Goal: Communication & Community: Answer question/provide support

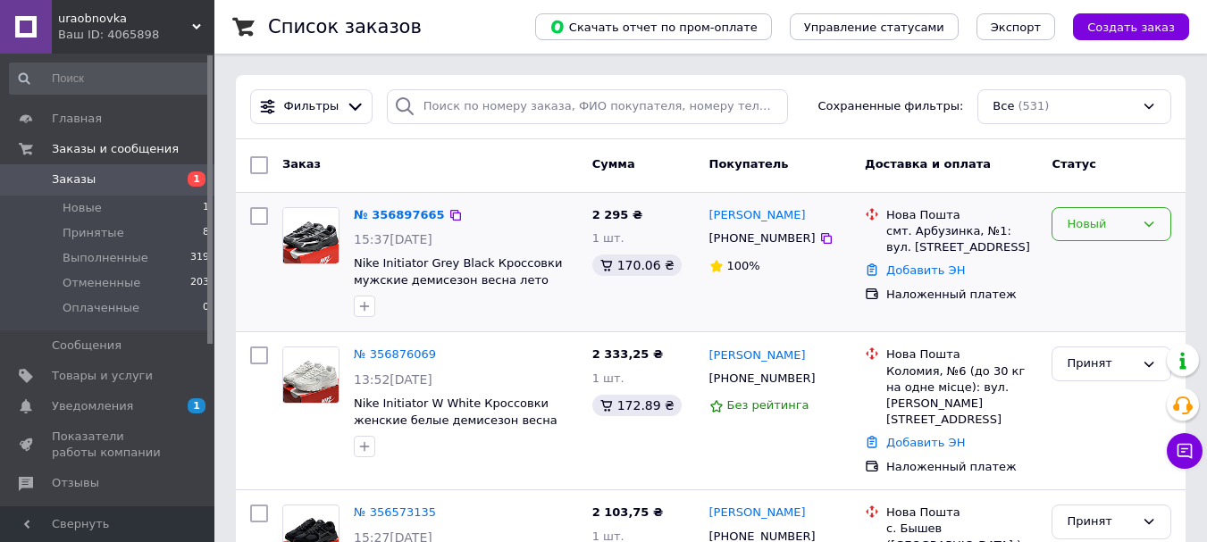
click at [1145, 225] on icon at bounding box center [1149, 224] width 14 height 14
click at [1107, 259] on li "Принят" at bounding box center [1112, 261] width 118 height 33
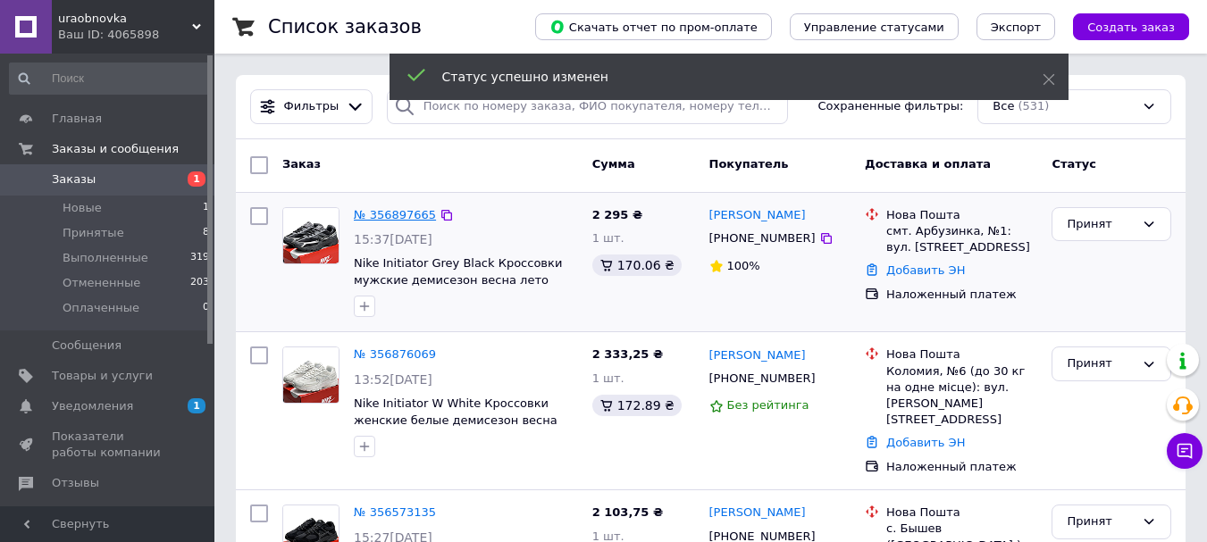
click at [416, 215] on link "№ 356897665" at bounding box center [395, 214] width 82 height 13
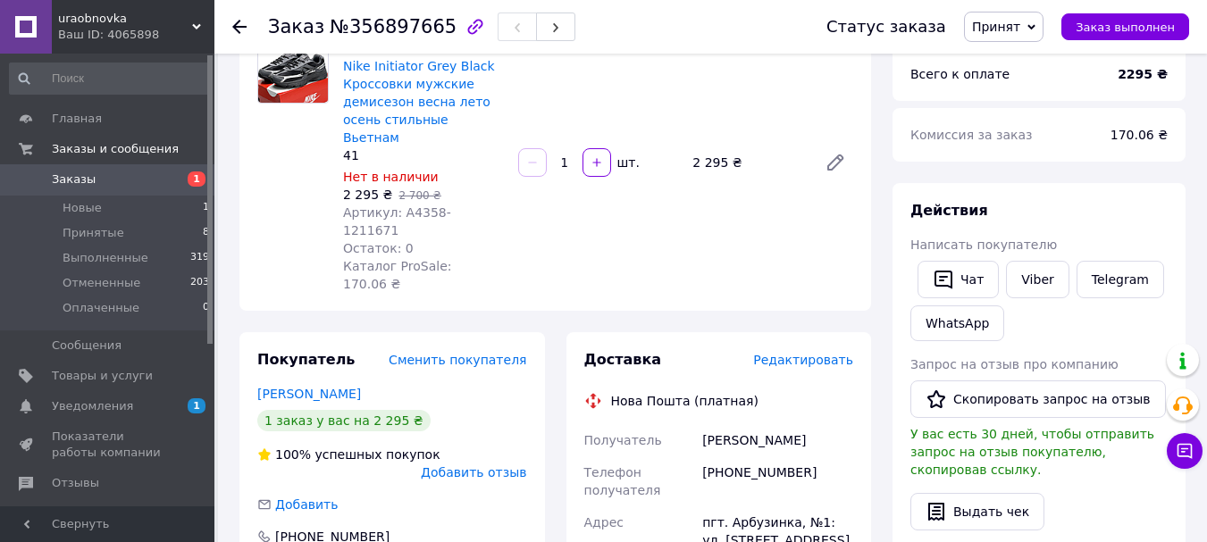
scroll to position [179, 0]
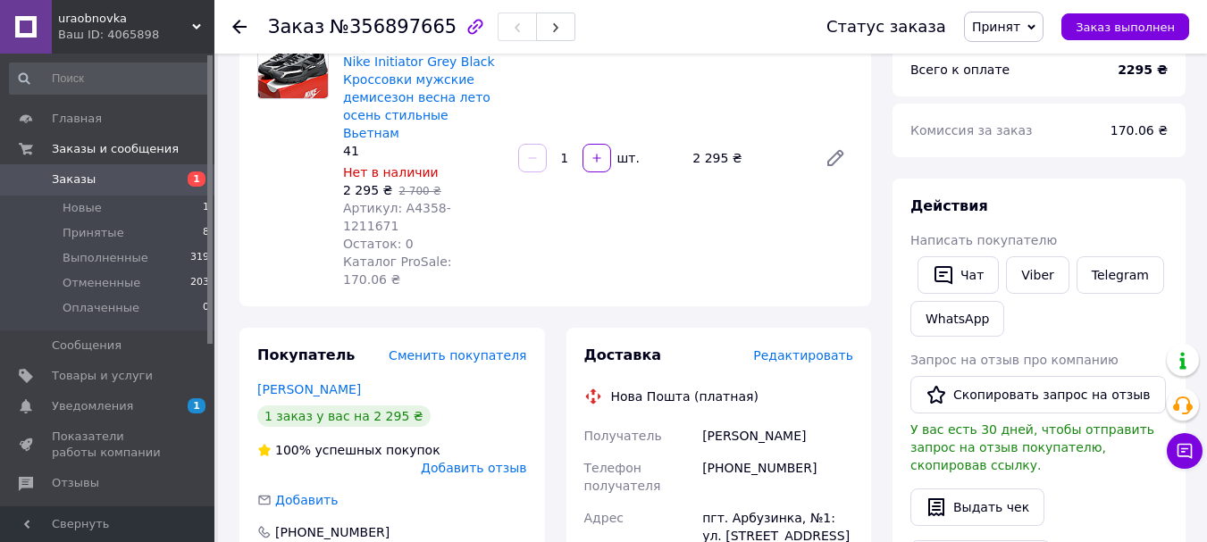
click at [413, 201] on span "Артикул: А4358-1211671" at bounding box center [397, 217] width 108 height 32
click at [516, 173] on div "- 15% Nike Initiator Grey Black Кроссовки мужские демисезон весна лето осень ст…" at bounding box center [598, 158] width 525 height 268
click at [426, 201] on span "Артикул: А4358-1211671" at bounding box center [397, 217] width 108 height 32
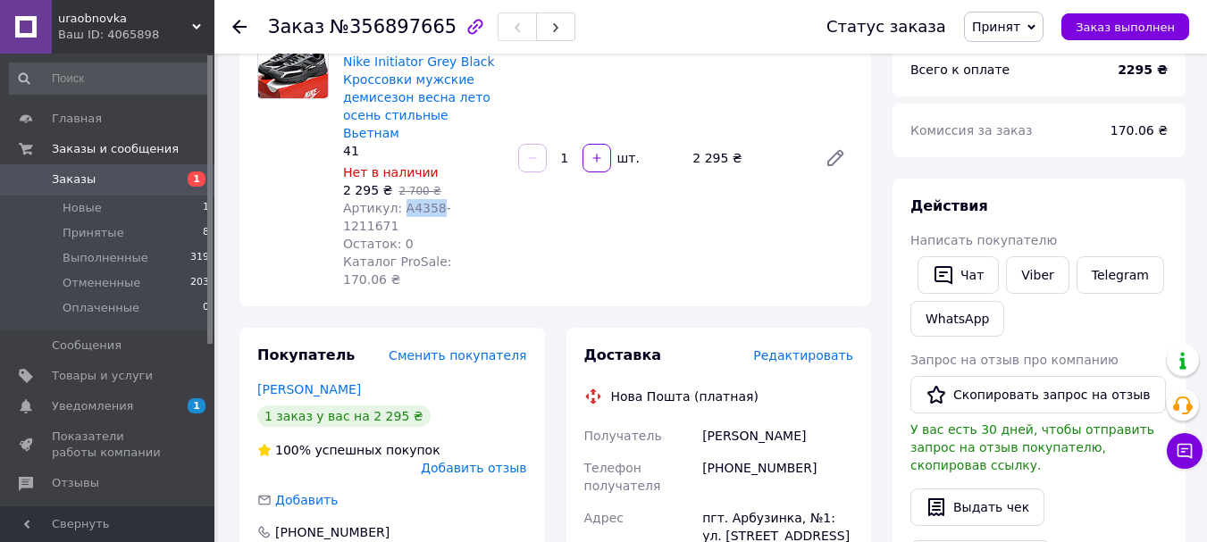
click at [426, 201] on span "Артикул: А4358-1211671" at bounding box center [397, 217] width 108 height 32
copy span "А4358"
click at [956, 278] on button "Чат" at bounding box center [958, 275] width 81 height 38
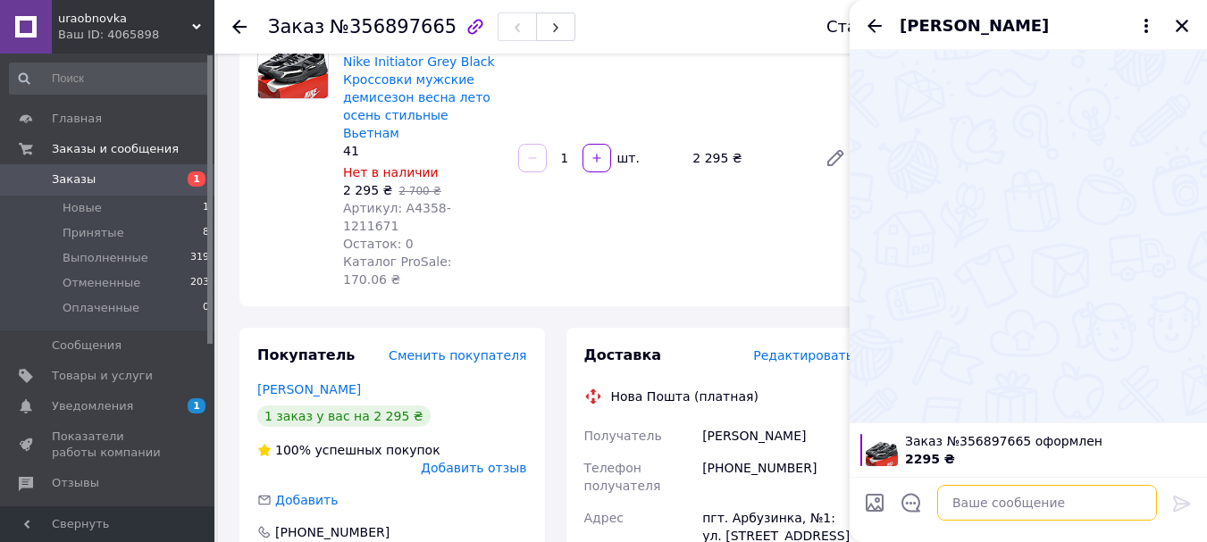
click at [967, 512] on textarea at bounding box center [1047, 503] width 220 height 36
type textarea "Вітаємо"
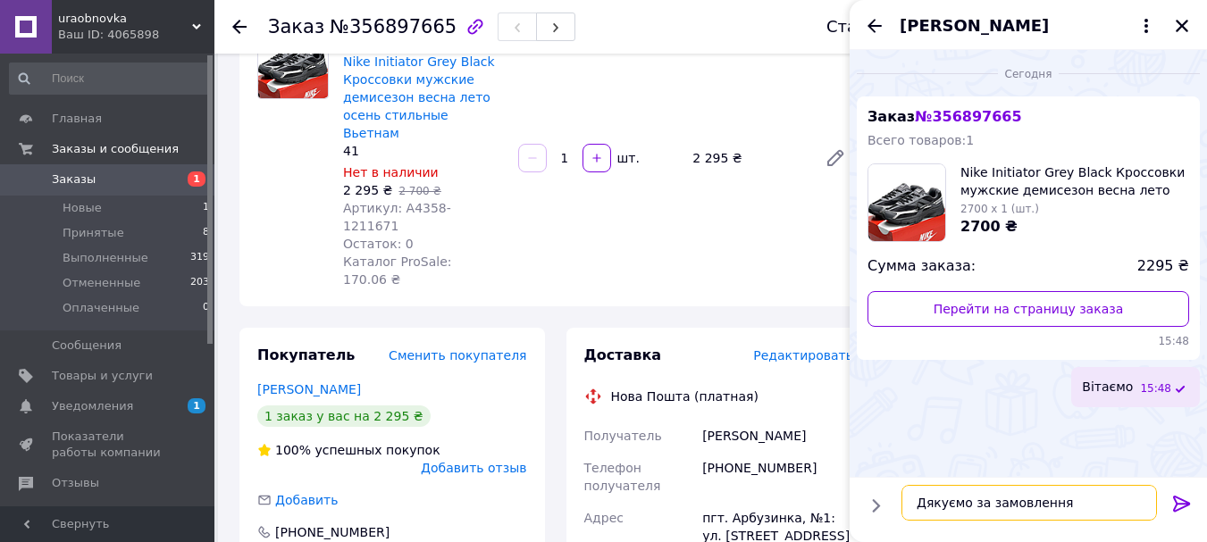
type textarea "Дякуємо за замовлення"
click at [1175, 506] on icon at bounding box center [1181, 504] width 17 height 16
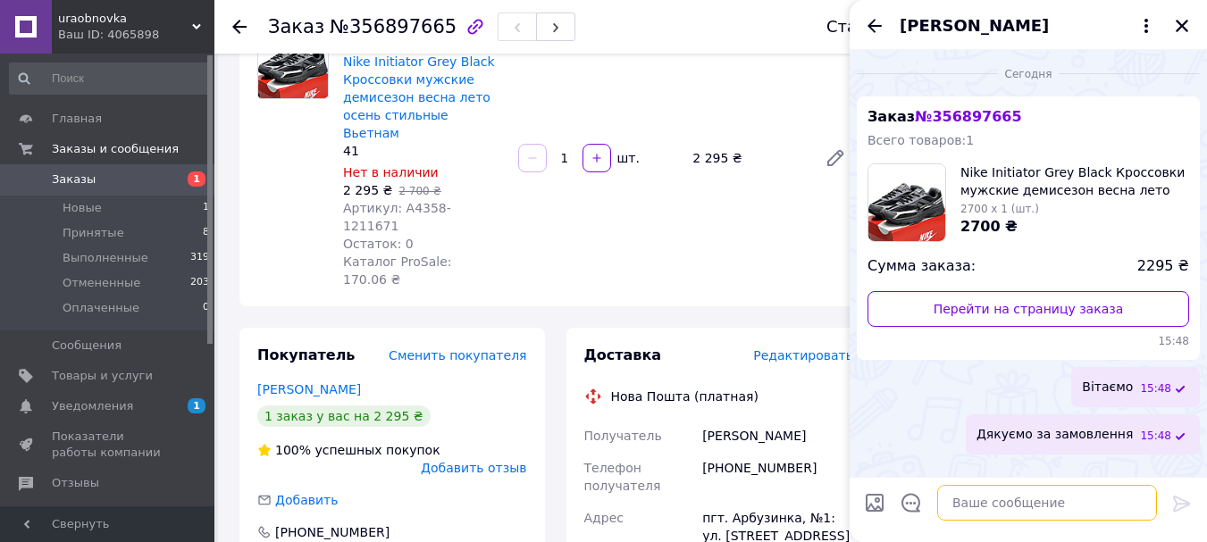
click at [986, 510] on textarea at bounding box center [1047, 503] width 220 height 36
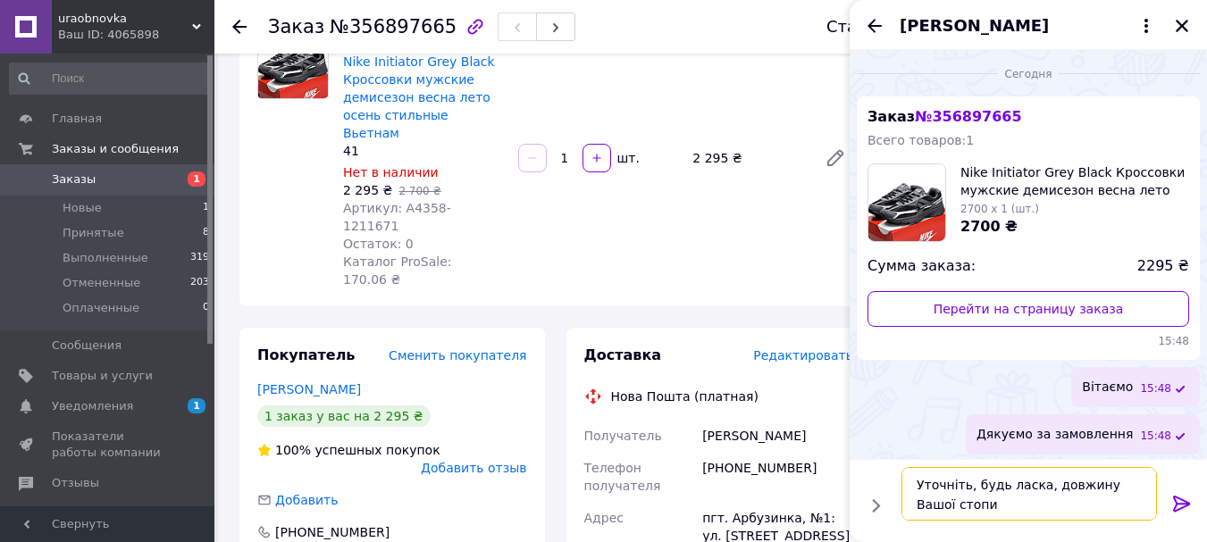
type textarea "Уточніть, будь ласка, довжину Вашої стопи"
click at [1176, 497] on icon at bounding box center [1181, 504] width 17 height 16
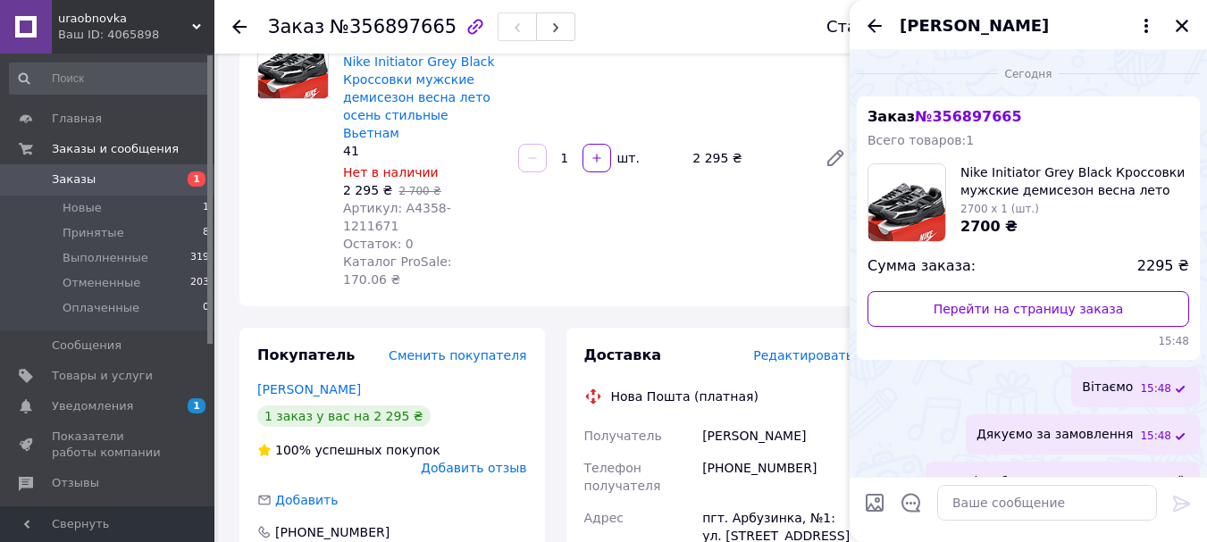
scroll to position [50, 0]
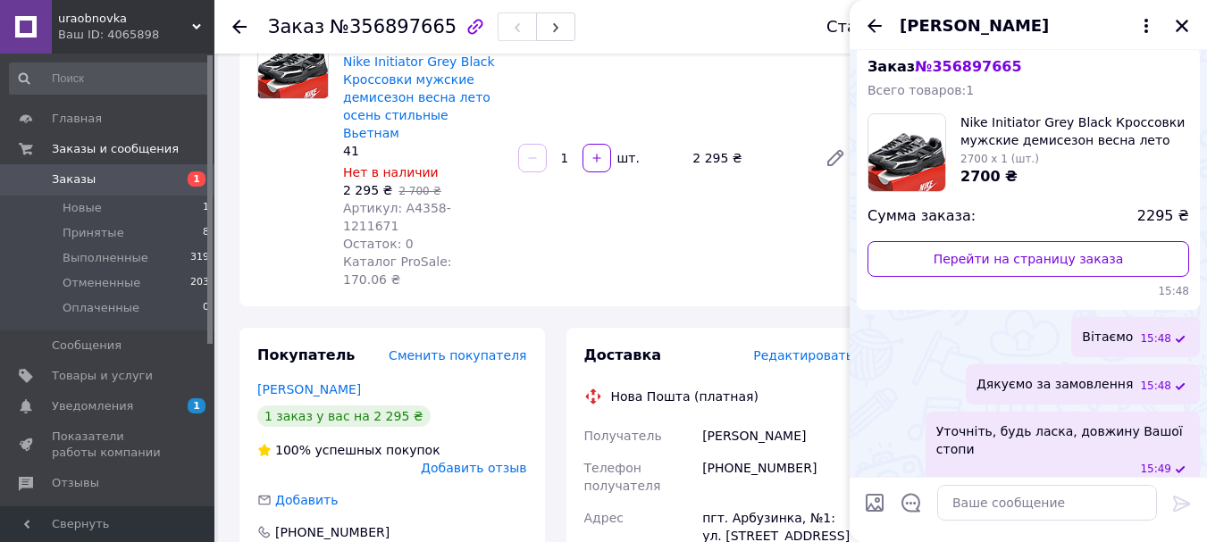
click at [751, 452] on div "[PHONE_NUMBER]" at bounding box center [778, 477] width 158 height 50
copy div "380974120237"
click at [952, 505] on textarea at bounding box center [1047, 503] width 220 height 36
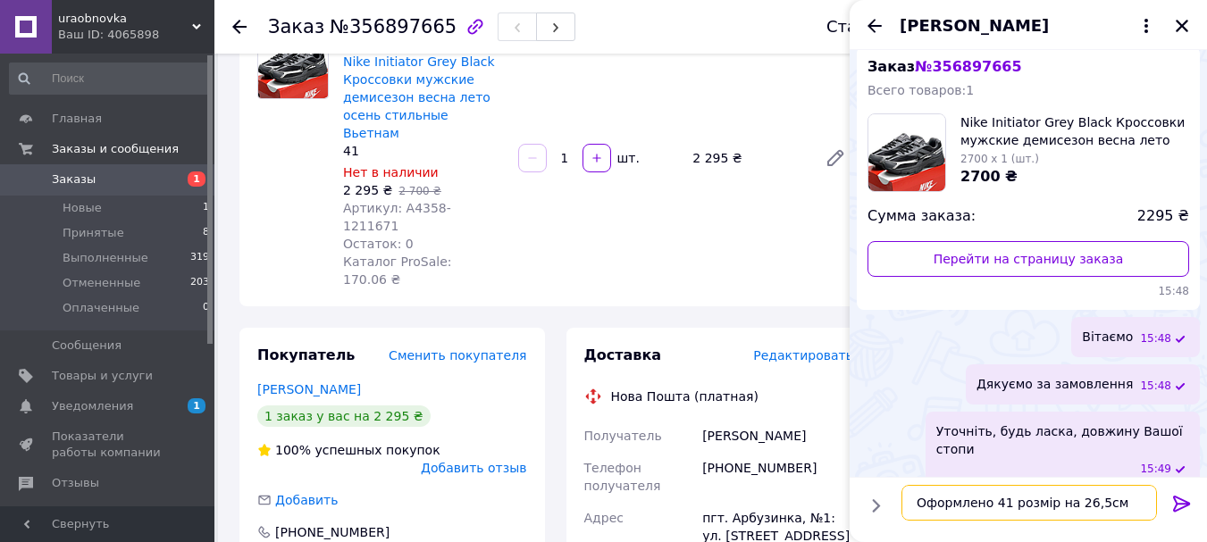
type textarea "Оформлено 41 розмір на 26,5см"
click at [1178, 503] on icon at bounding box center [1181, 504] width 17 height 16
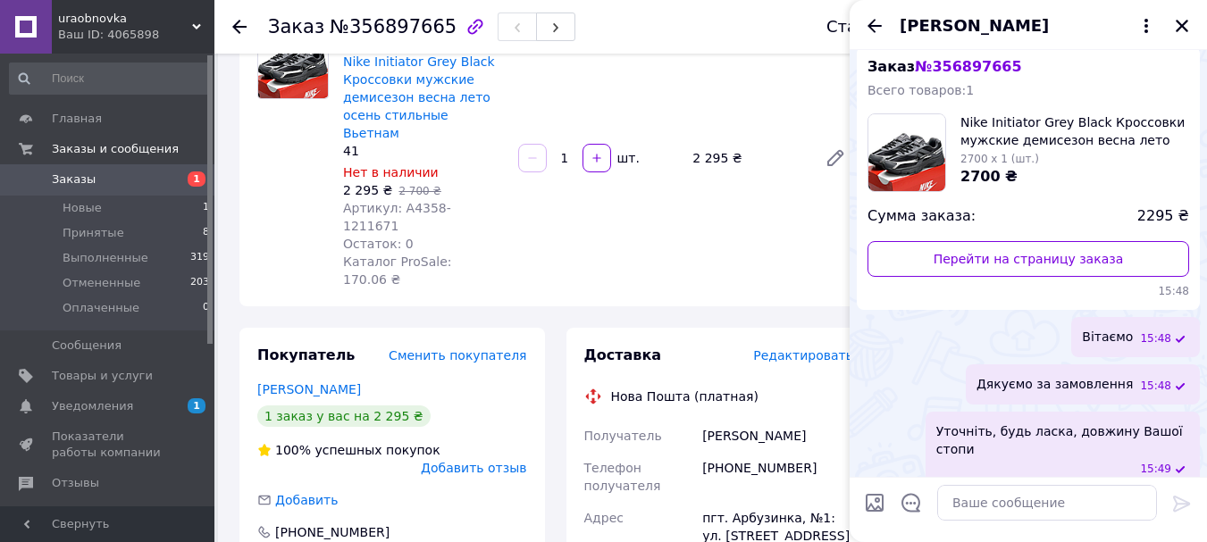
scroll to position [97, 0]
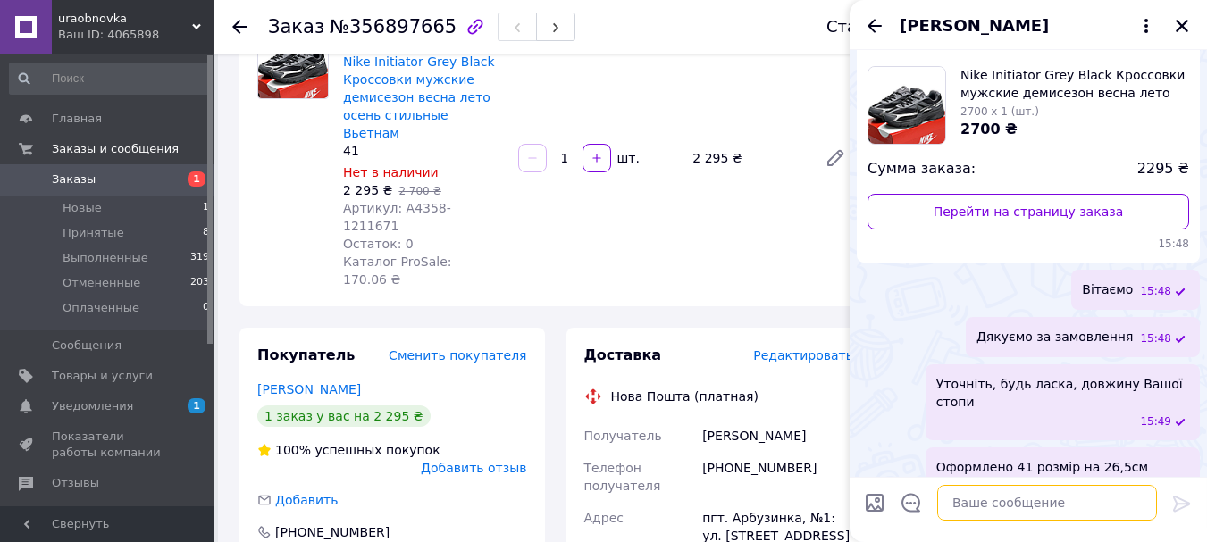
click at [950, 499] on textarea at bounding box center [1047, 503] width 220 height 36
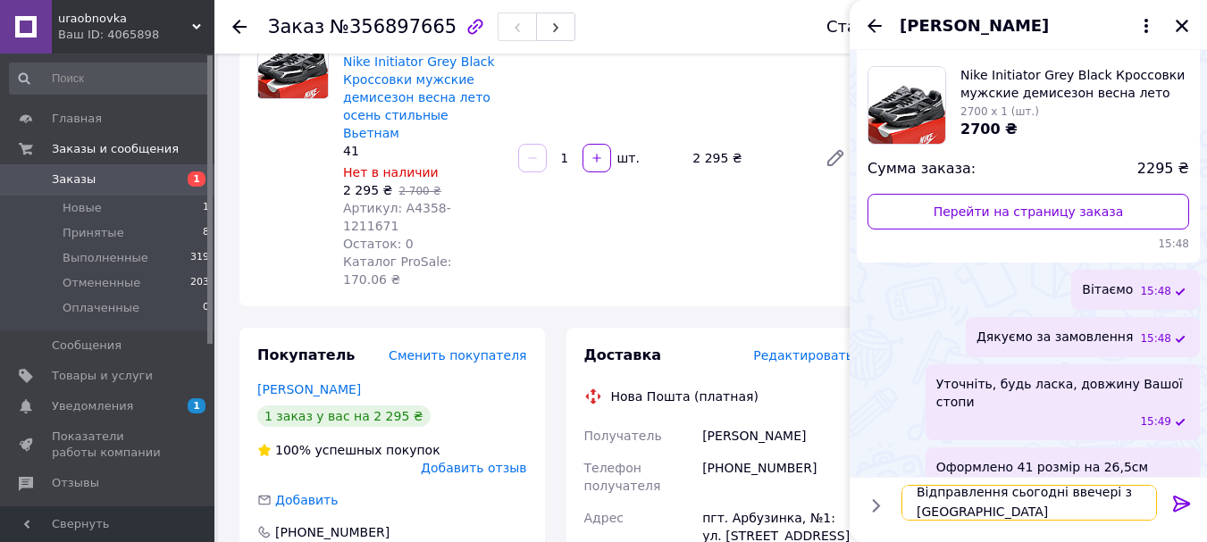
type textarea "Відправлення сьогодні ввечері з [GEOGRAPHIC_DATA]"
click at [1183, 501] on icon at bounding box center [1181, 503] width 21 height 21
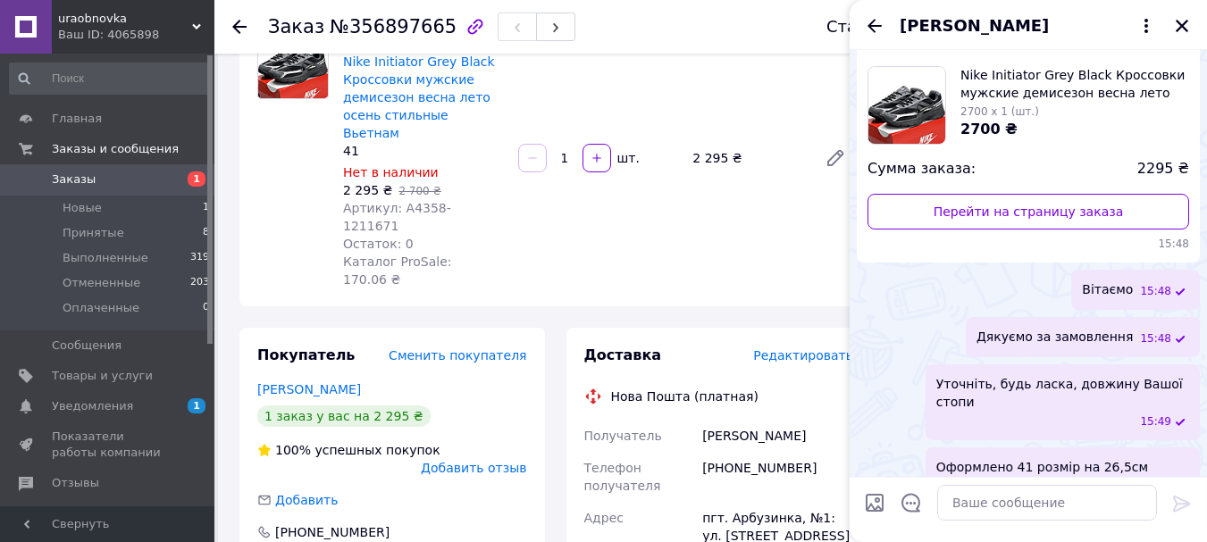
scroll to position [164, 0]
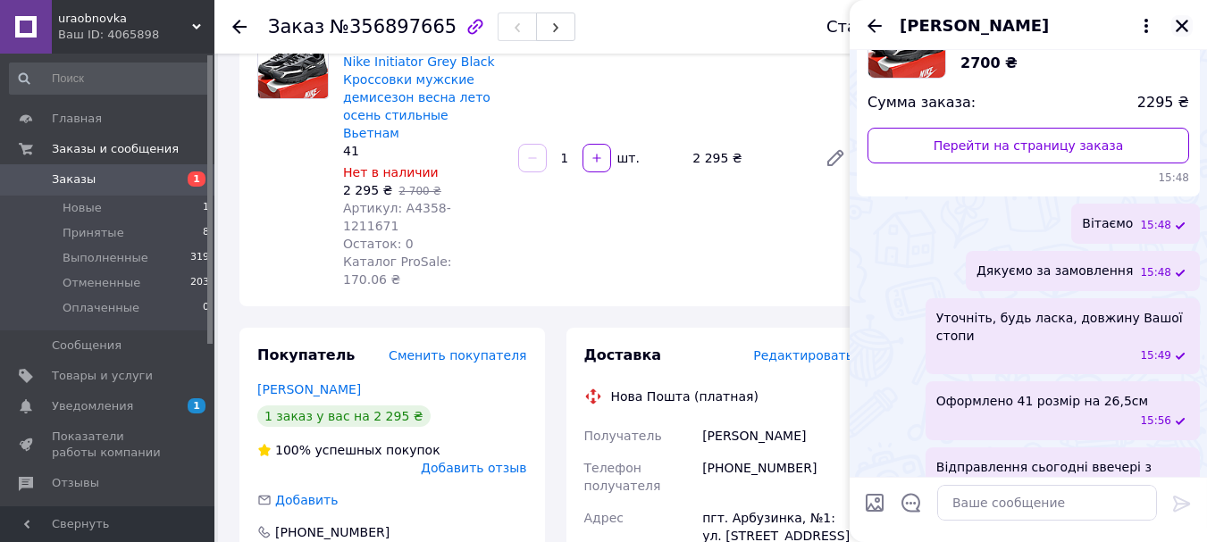
click at [1180, 20] on icon "Закрыть" at bounding box center [1182, 26] width 16 height 16
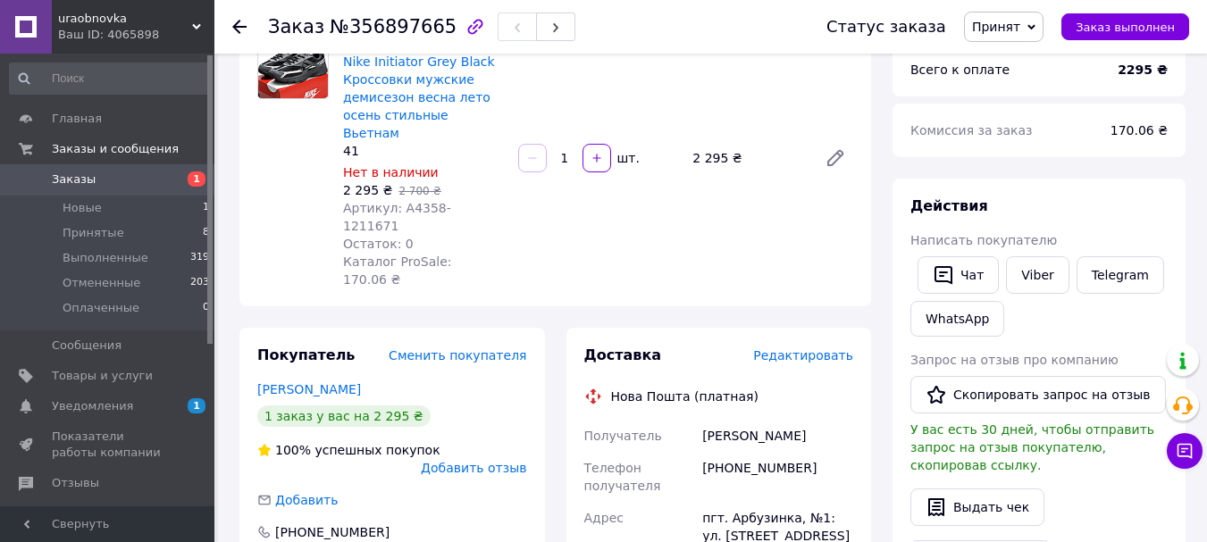
click at [241, 29] on icon at bounding box center [239, 27] width 14 height 14
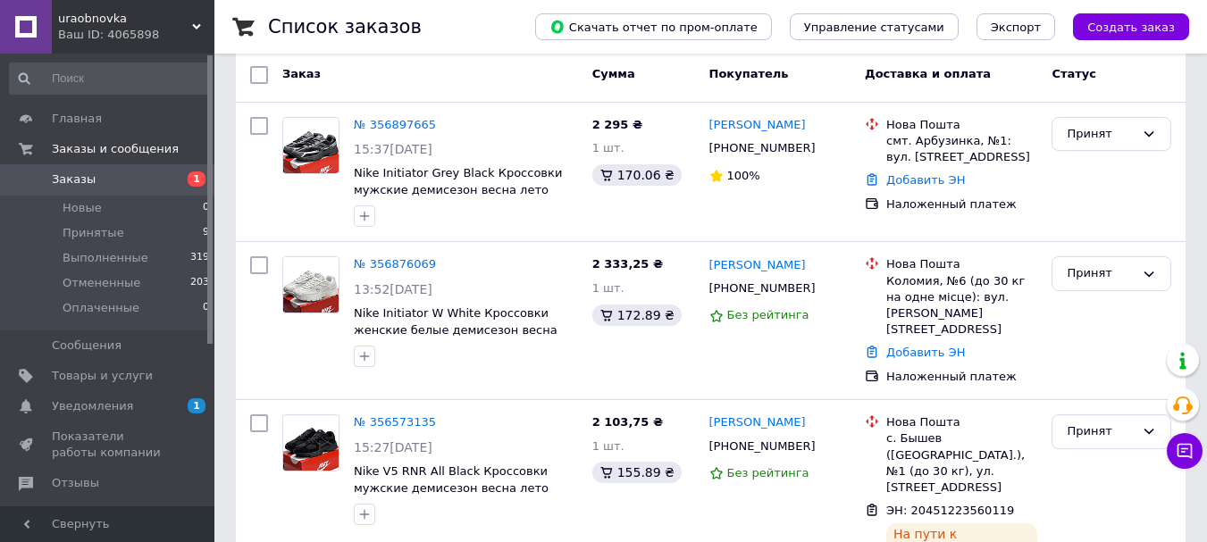
scroll to position [107, 0]
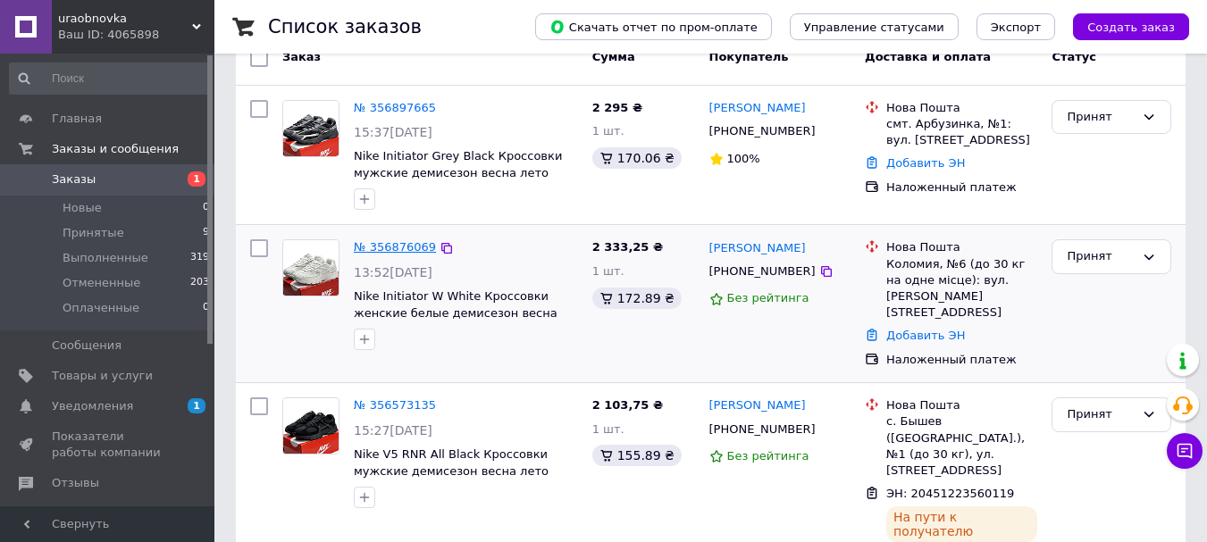
click at [393, 252] on link "№ 356876069" at bounding box center [395, 246] width 82 height 13
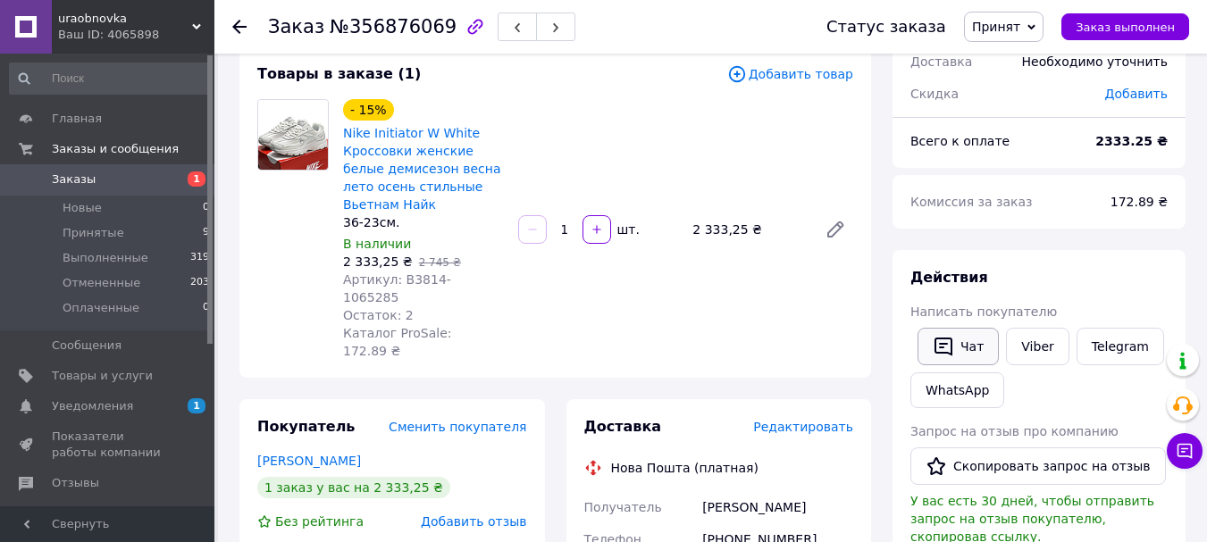
click at [955, 337] on button "Чат" at bounding box center [958, 347] width 81 height 38
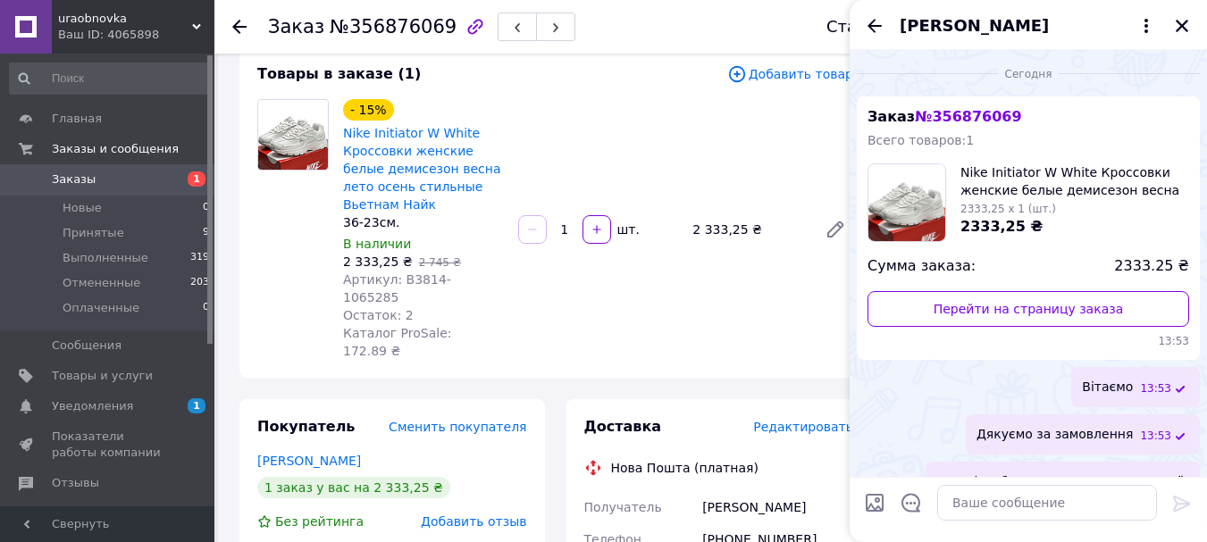
scroll to position [68, 0]
